Goal: Transaction & Acquisition: Purchase product/service

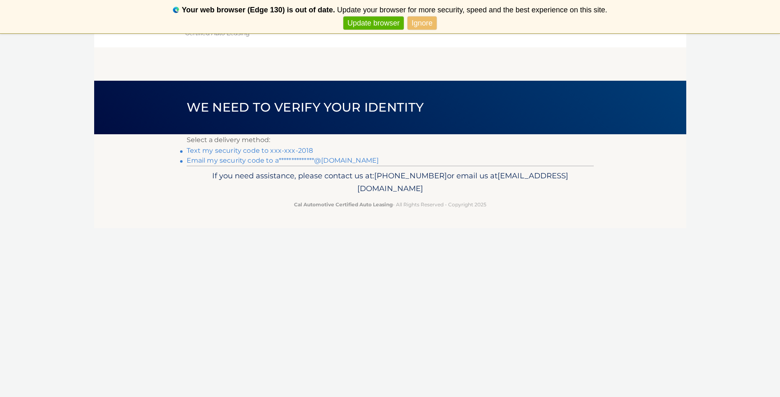
click at [421, 24] on link "Ignore" at bounding box center [422, 23] width 29 height 14
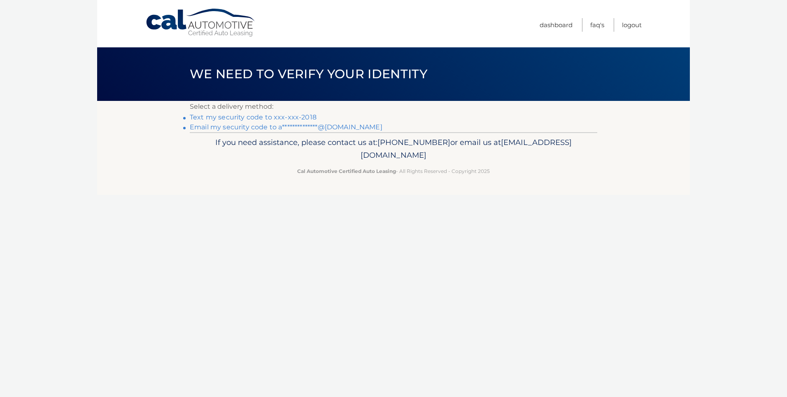
click at [211, 128] on link "**********" at bounding box center [286, 127] width 193 height 8
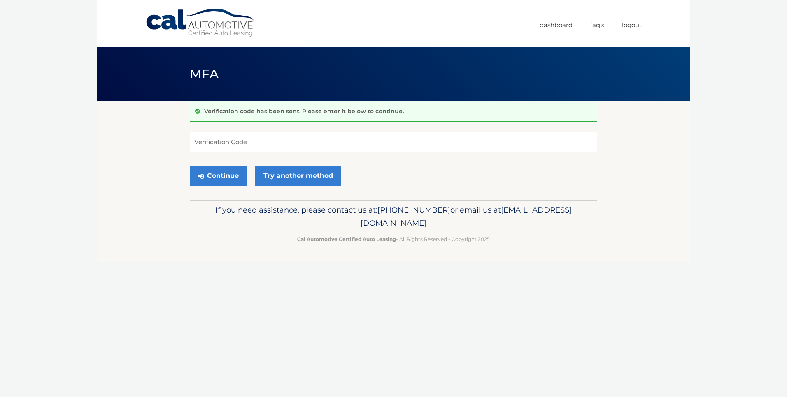
click at [232, 140] on input "Verification Code" at bounding box center [393, 142] width 407 height 21
type input "289030"
click at [219, 172] on button "Continue" at bounding box center [218, 175] width 57 height 21
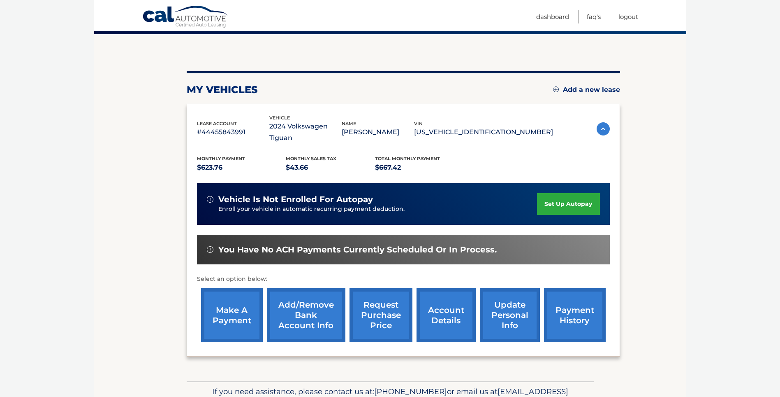
scroll to position [82, 0]
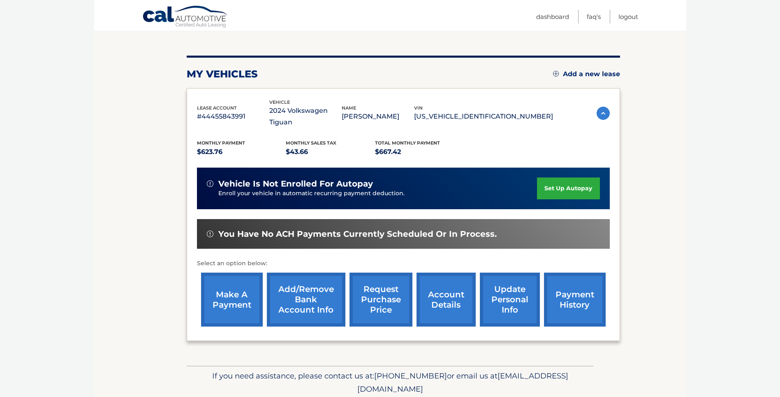
click at [235, 286] on link "make a payment" at bounding box center [232, 299] width 62 height 54
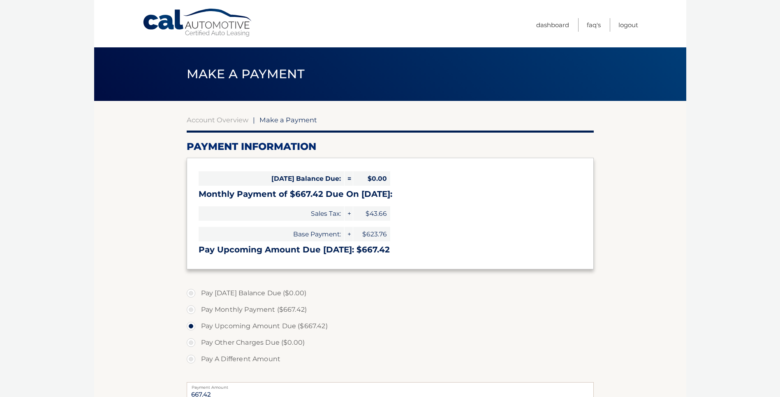
select select "YzRjMmFlMzAtMGQ0ZC00MmE4LWE1M2MtMWRhZGE3MDBiNTU3"
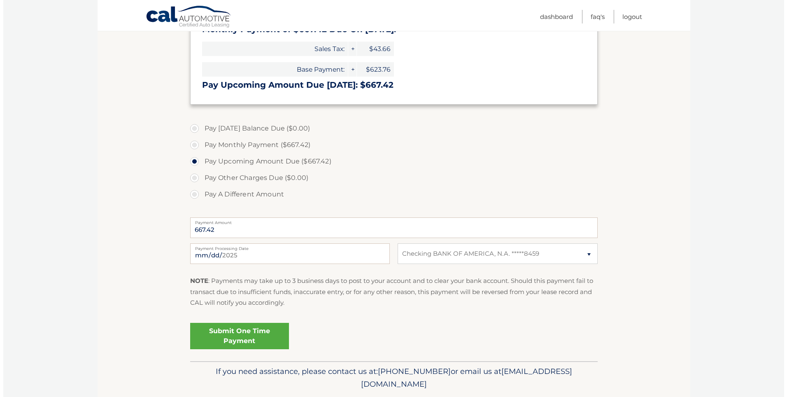
scroll to position [191, 0]
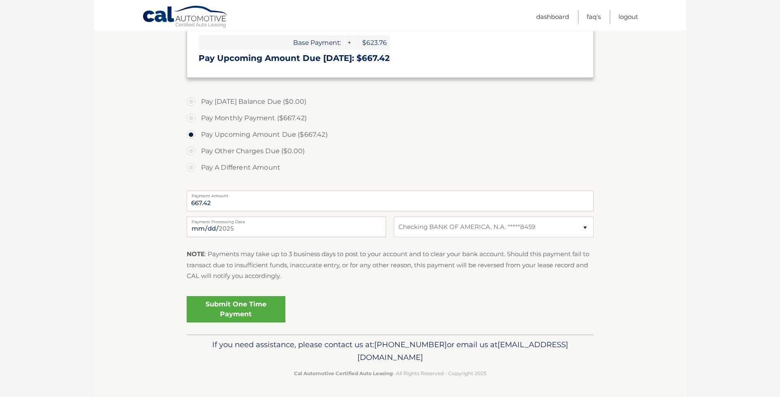
click at [239, 305] on link "Submit One Time Payment" at bounding box center [236, 309] width 99 height 26
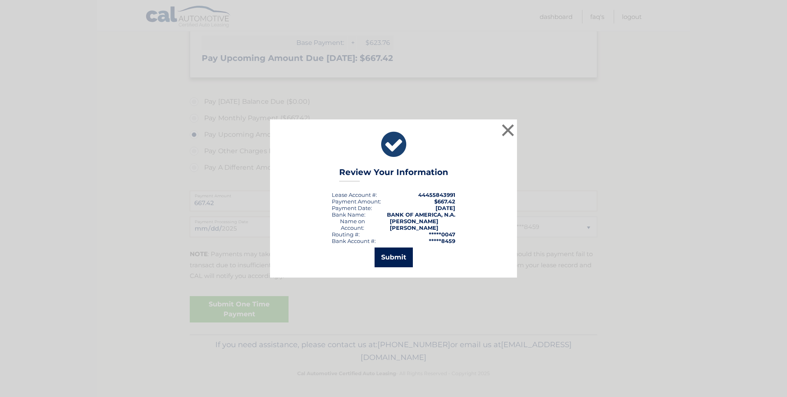
click at [398, 252] on button "Submit" at bounding box center [393, 257] width 38 height 20
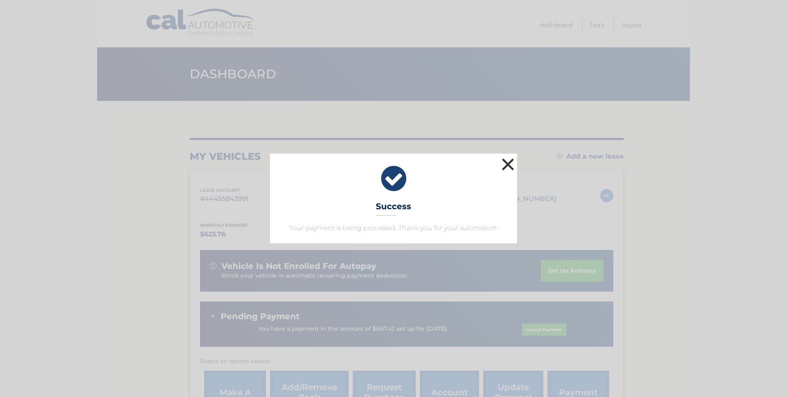
click at [506, 166] on button "×" at bounding box center [507, 164] width 16 height 16
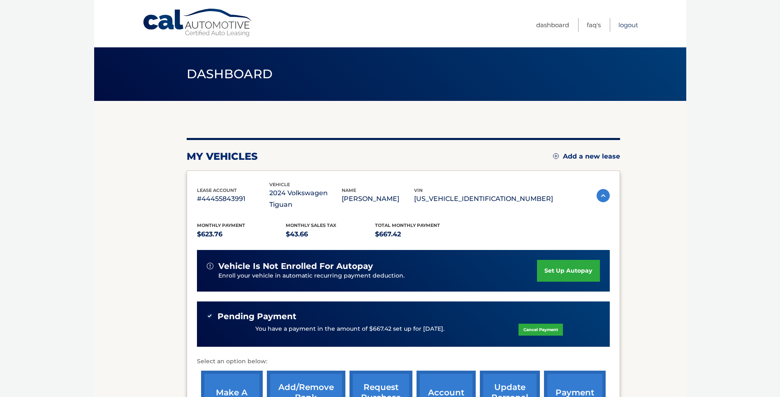
click at [625, 23] on link "Logout" at bounding box center [629, 25] width 20 height 14
